Goal: Task Accomplishment & Management: Complete application form

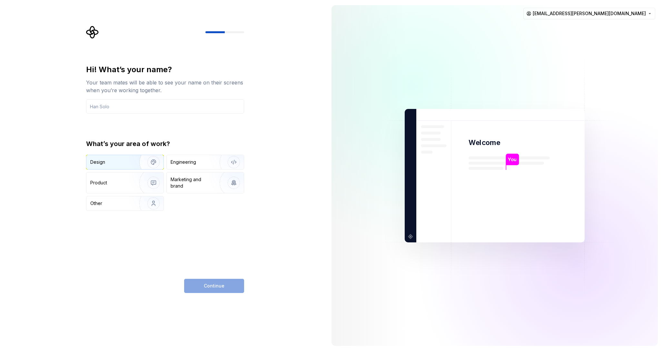
click at [117, 164] on div "Design" at bounding box center [110, 162] width 41 height 6
click at [125, 105] on input "text" at bounding box center [165, 106] width 158 height 14
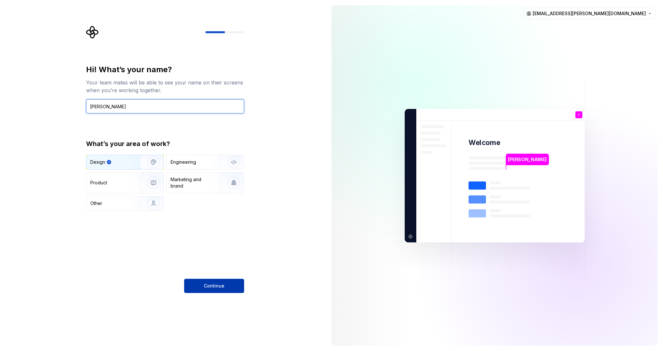
type input "Ingrid"
click at [218, 293] on button "Continue" at bounding box center [214, 286] width 60 height 14
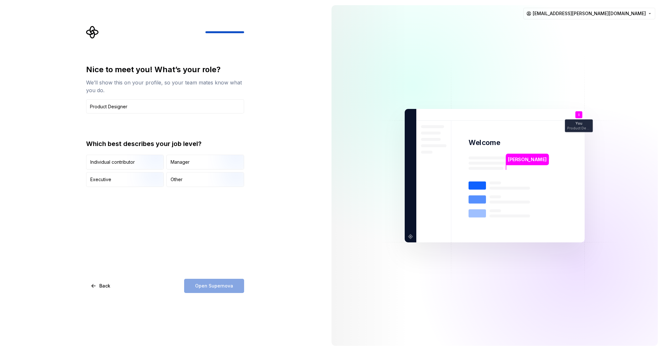
type input "Product Designer"
